Goal: Task Accomplishment & Management: Manage account settings

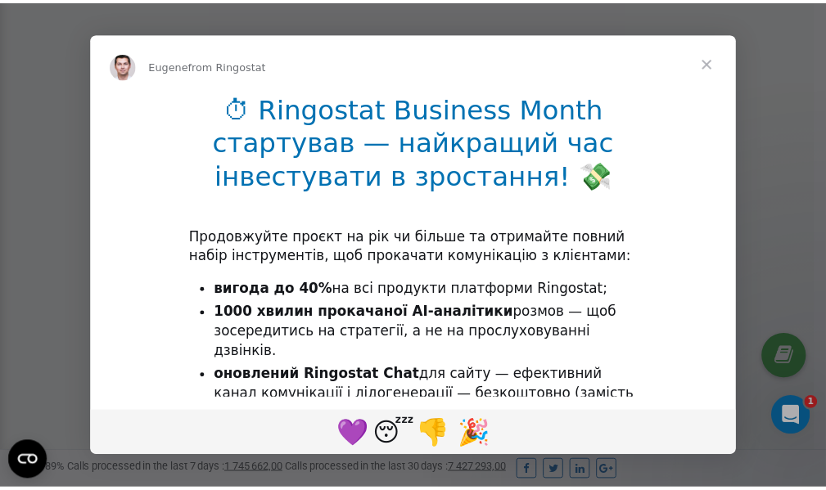
scroll to position [492, 0]
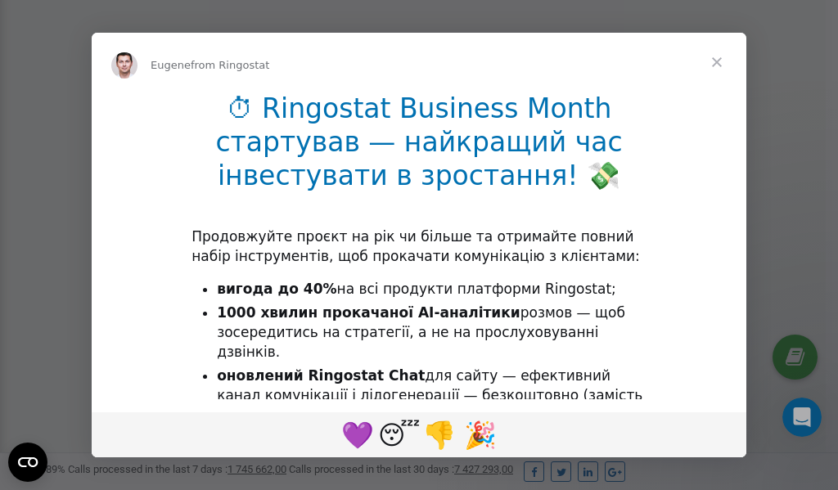
click at [720, 61] on span "Close" at bounding box center [717, 62] width 59 height 59
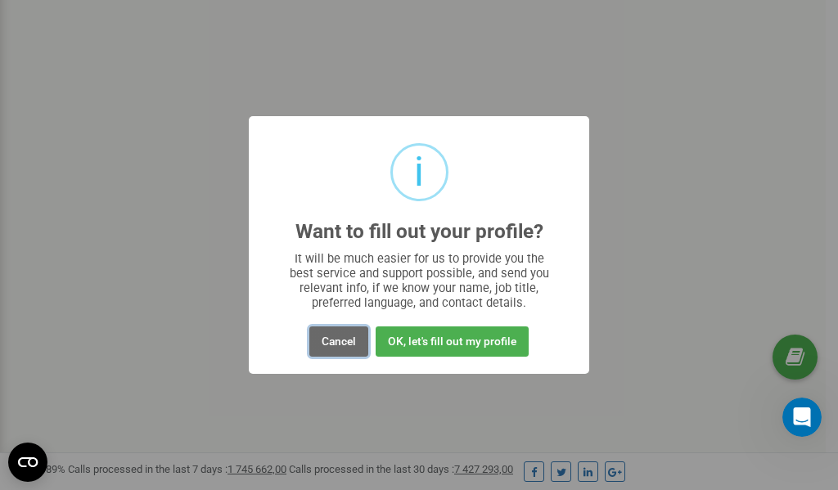
click at [338, 341] on button "Cancel" at bounding box center [338, 342] width 59 height 30
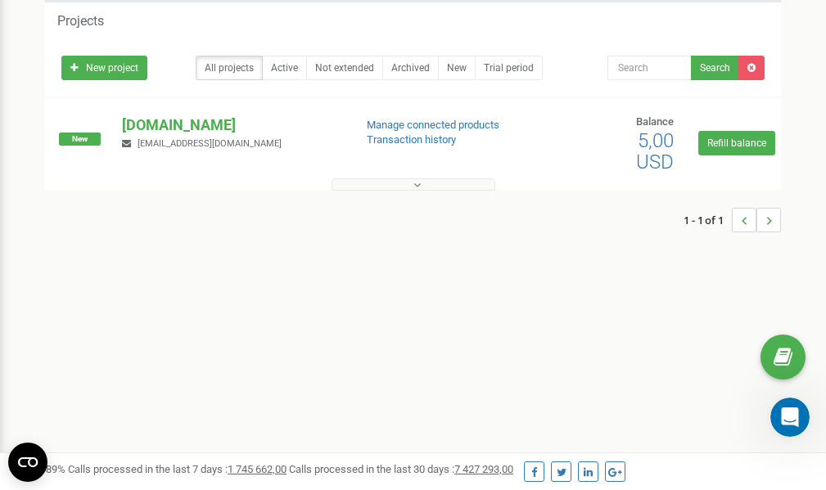
scroll to position [0, 0]
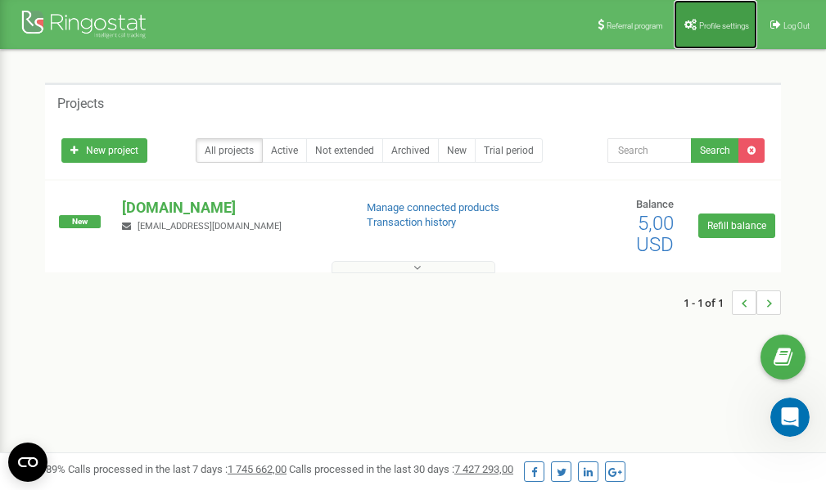
click at [709, 32] on link "Profile settings" at bounding box center [715, 24] width 83 height 49
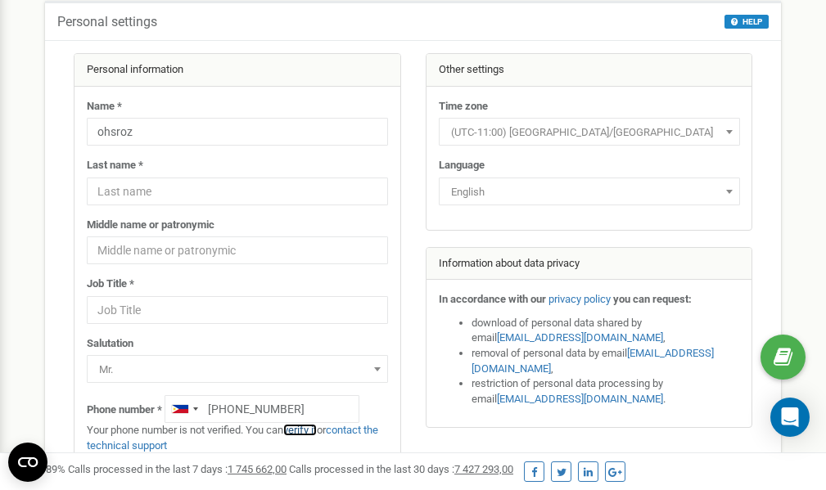
click at [308, 429] on link "verify it" at bounding box center [300, 430] width 34 height 12
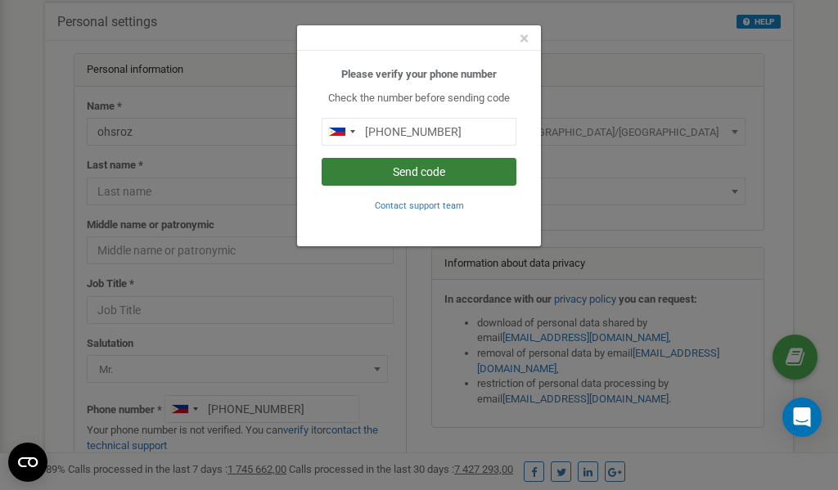
click at [417, 173] on button "Send code" at bounding box center [419, 172] width 195 height 28
